Goal: Information Seeking & Learning: Learn about a topic

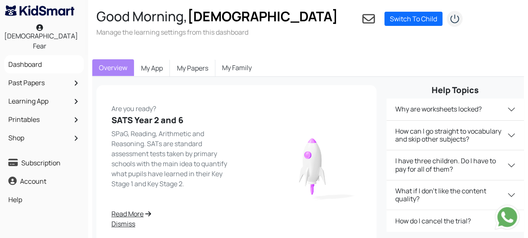
click at [35, 76] on link "Past Papers" at bounding box center [44, 83] width 76 height 14
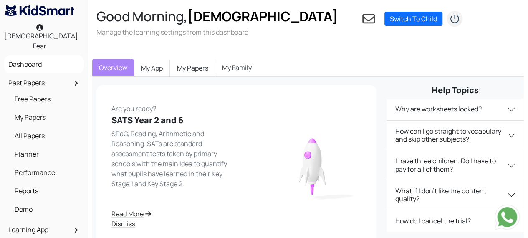
click at [48, 95] on link "Free Papers" at bounding box center [46, 99] width 67 height 14
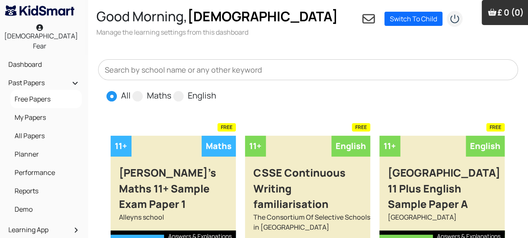
click at [38, 110] on link "My Papers" at bounding box center [46, 117] width 67 height 14
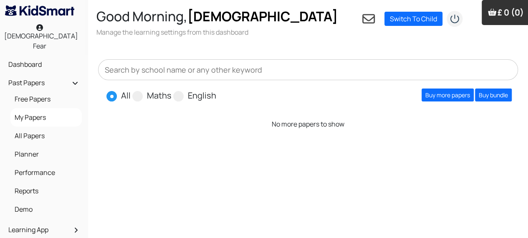
click at [182, 91] on span at bounding box center [178, 96] width 10 height 10
click at [216, 89] on input "English" at bounding box center [218, 91] width 5 height 5
radio input "true"
click at [252, 64] on input "text" at bounding box center [308, 69] width 420 height 21
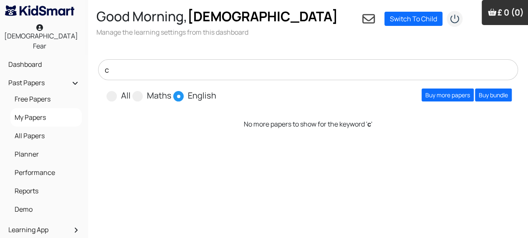
type input "csse"
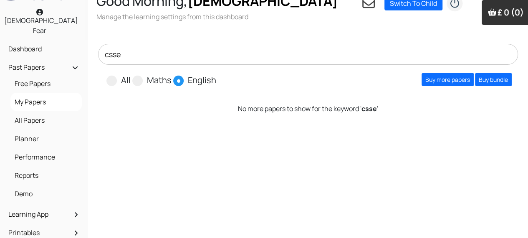
scroll to position [11, 0]
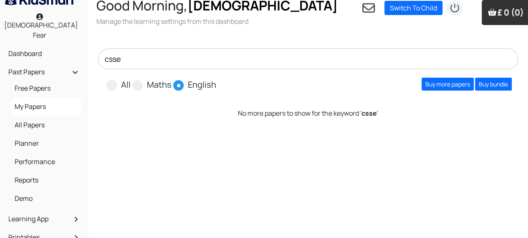
click at [38, 118] on link "All Papers" at bounding box center [46, 125] width 67 height 14
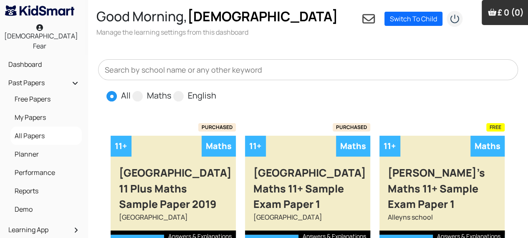
click at [187, 61] on input "text" at bounding box center [308, 69] width 420 height 21
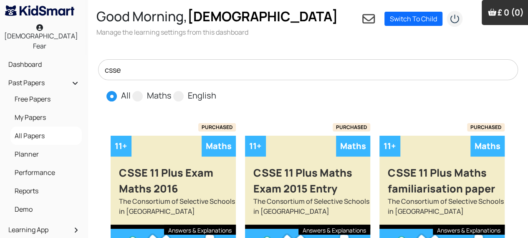
type input "csse"
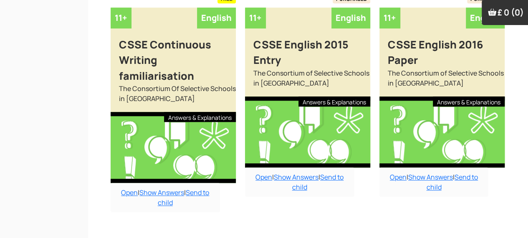
scroll to position [363, 0]
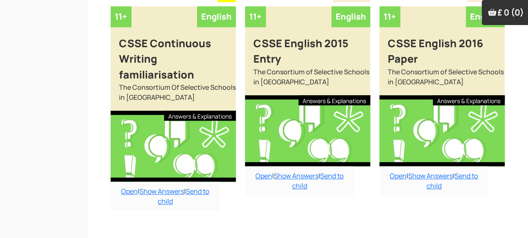
click at [125, 187] on link "Open" at bounding box center [129, 191] width 17 height 9
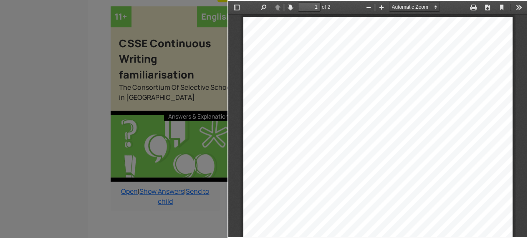
scroll to position [0, 0]
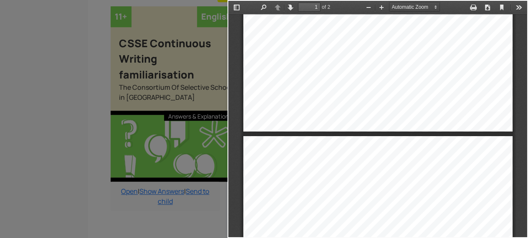
type input "2"
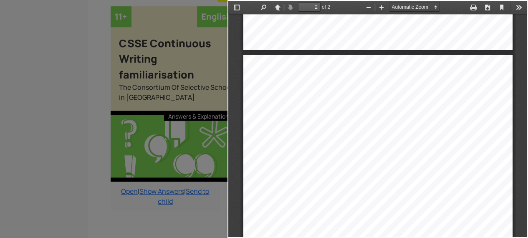
scroll to position [550, 0]
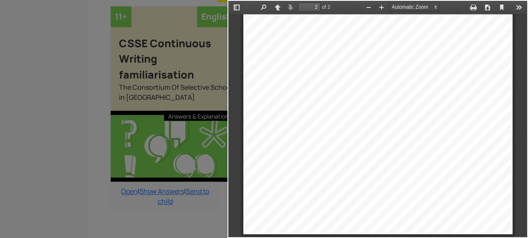
click at [164, 210] on div at bounding box center [113, 119] width 227 height 238
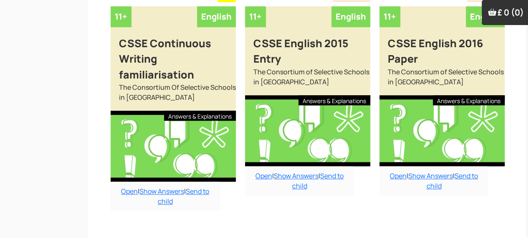
click at [325, 67] on div "The Consortium of Selective Schools in [GEOGRAPHIC_DATA]" at bounding box center [307, 81] width 125 height 28
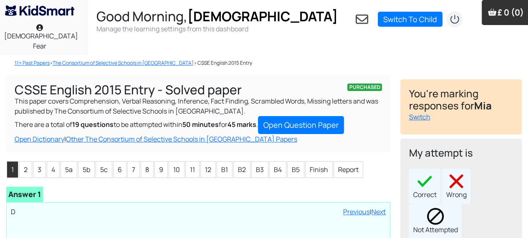
click at [336, 116] on link "Open Question Paper" at bounding box center [301, 125] width 86 height 18
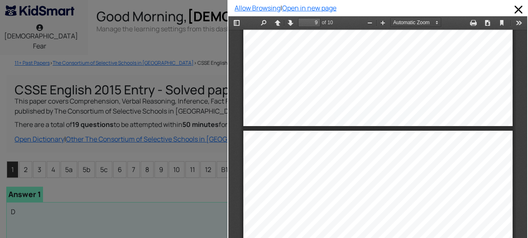
scroll to position [2955, 0]
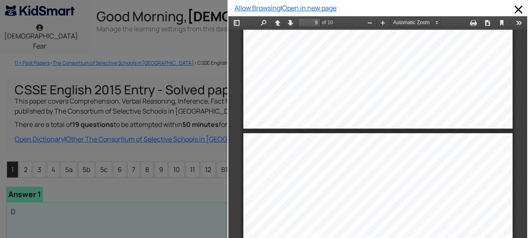
click at [177, 208] on div at bounding box center [113, 119] width 227 height 238
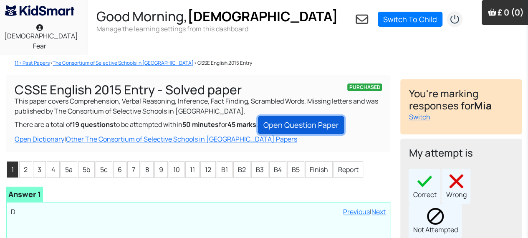
click at [336, 116] on link "Open Question Paper" at bounding box center [301, 125] width 86 height 18
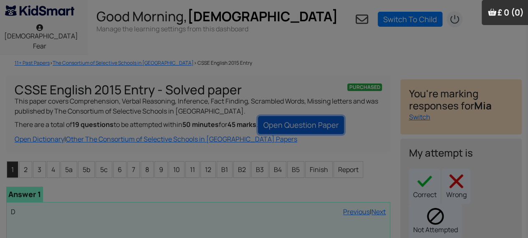
type input "9"
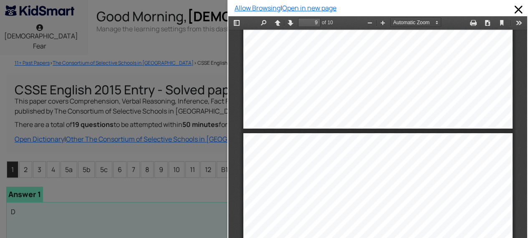
click at [329, 9] on link "Open in new page" at bounding box center [309, 7] width 54 height 9
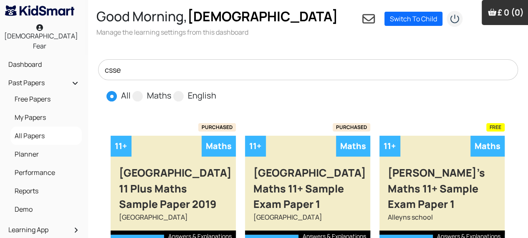
click at [182, 91] on span at bounding box center [178, 96] width 10 height 10
click at [216, 89] on input "English" at bounding box center [218, 91] width 5 height 5
radio input "true"
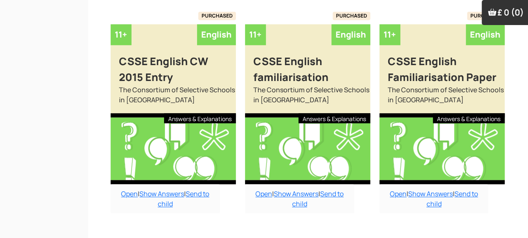
scroll to position [361, 0]
click at [442, 102] on div "The Consortium of Selective Schools in [GEOGRAPHIC_DATA]" at bounding box center [441, 99] width 125 height 28
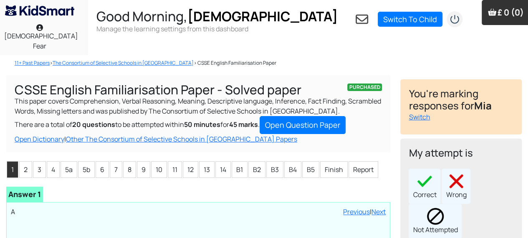
click at [335, 116] on link "Open Question Paper" at bounding box center [303, 125] width 86 height 18
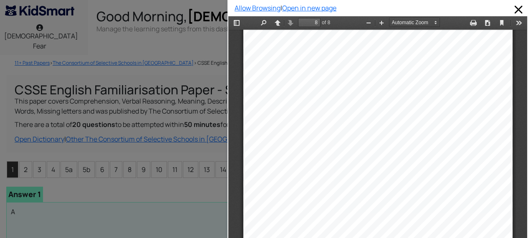
scroll to position [15, 0]
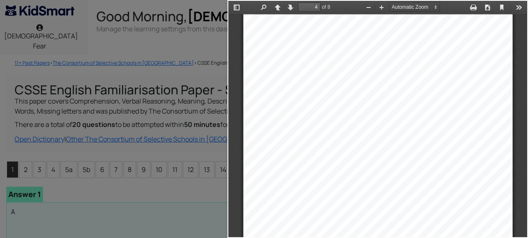
scroll to position [1208, 0]
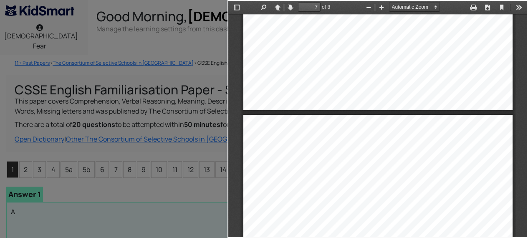
type input "8"
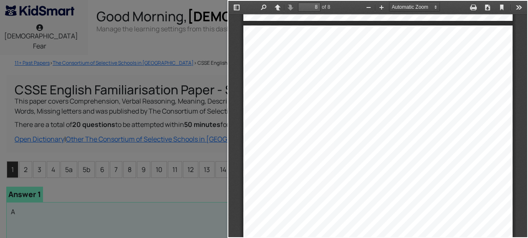
scroll to position [2860, 0]
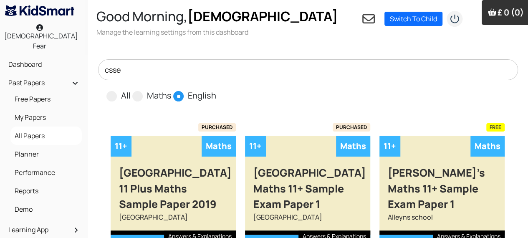
click at [173, 91] on span at bounding box center [178, 96] width 10 height 10
click at [216, 89] on input "English" at bounding box center [218, 91] width 5 height 5
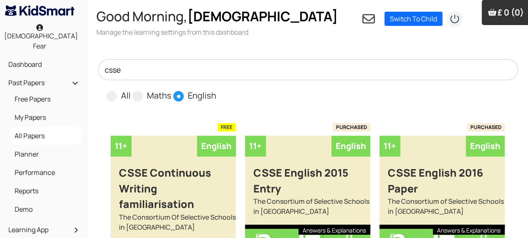
click at [182, 63] on input "csse" at bounding box center [308, 69] width 420 height 21
type input "csse"
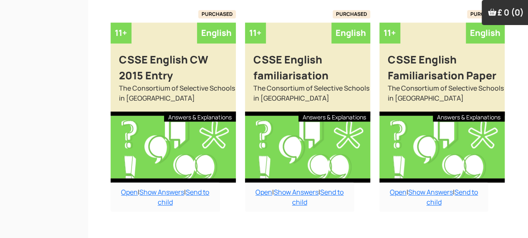
scroll to position [377, 0]
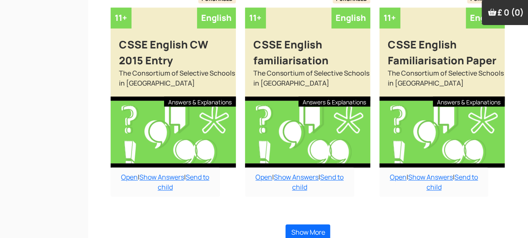
click at [324, 226] on button "Show More" at bounding box center [307, 232] width 45 height 16
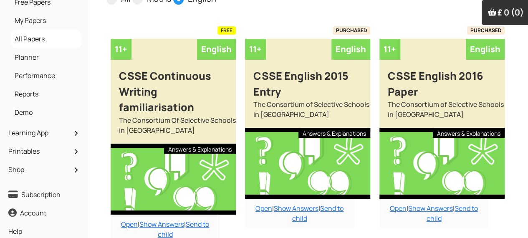
scroll to position [0, 0]
